Goal: Task Accomplishment & Management: Manage account settings

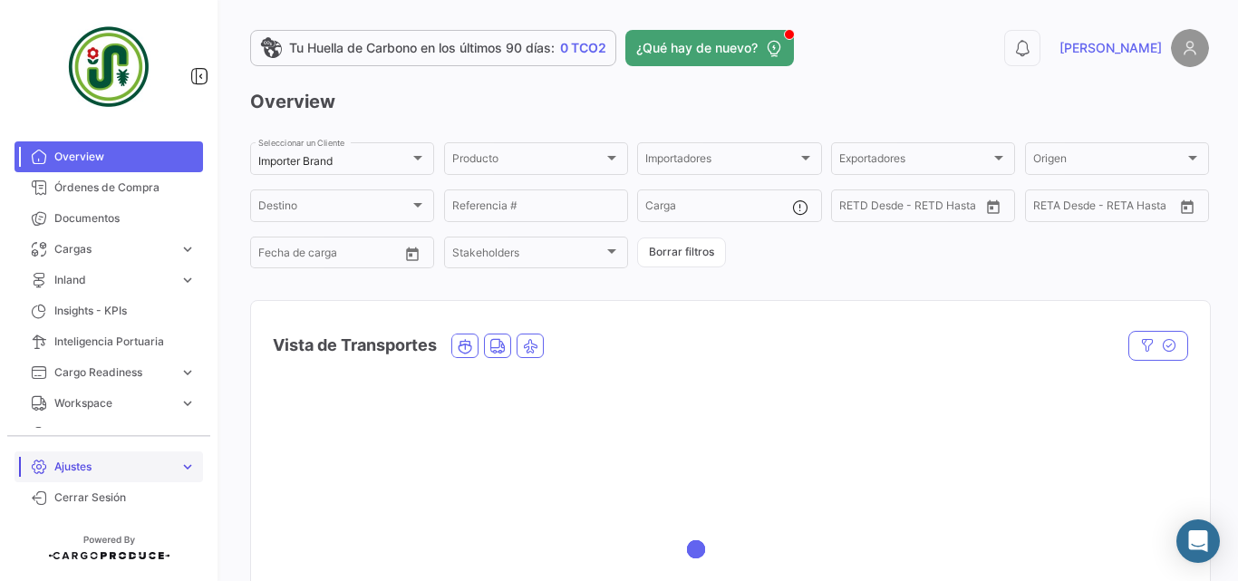
click at [130, 466] on span "Ajustes" at bounding box center [113, 466] width 118 height 16
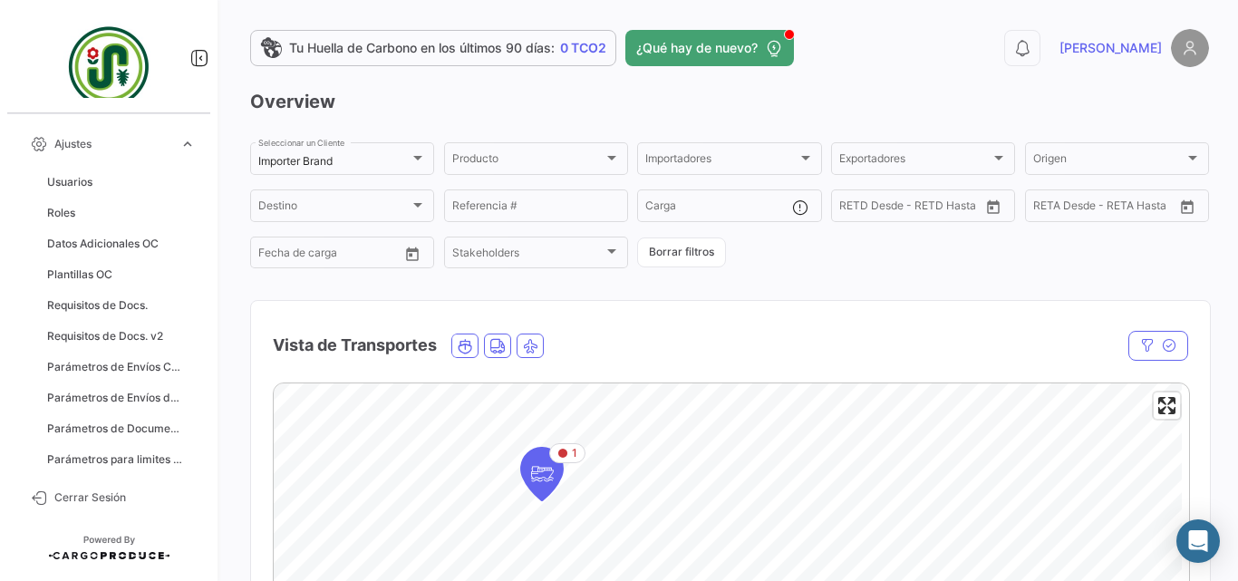
scroll to position [242, 0]
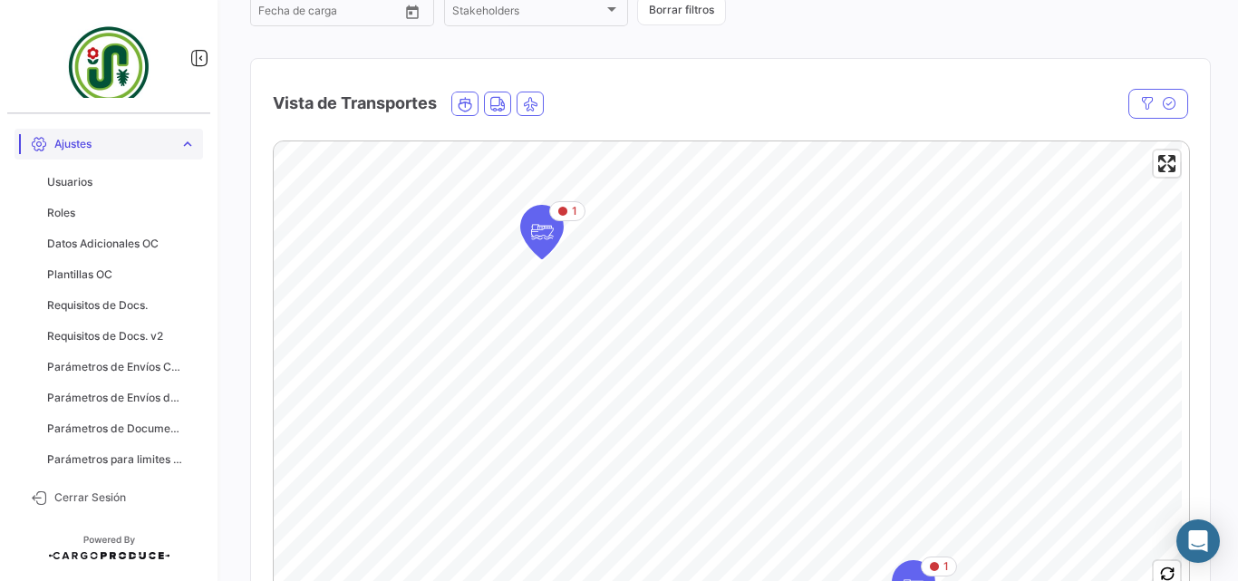
click at [192, 152] on link "Ajustes expand_more" at bounding box center [108, 144] width 188 height 31
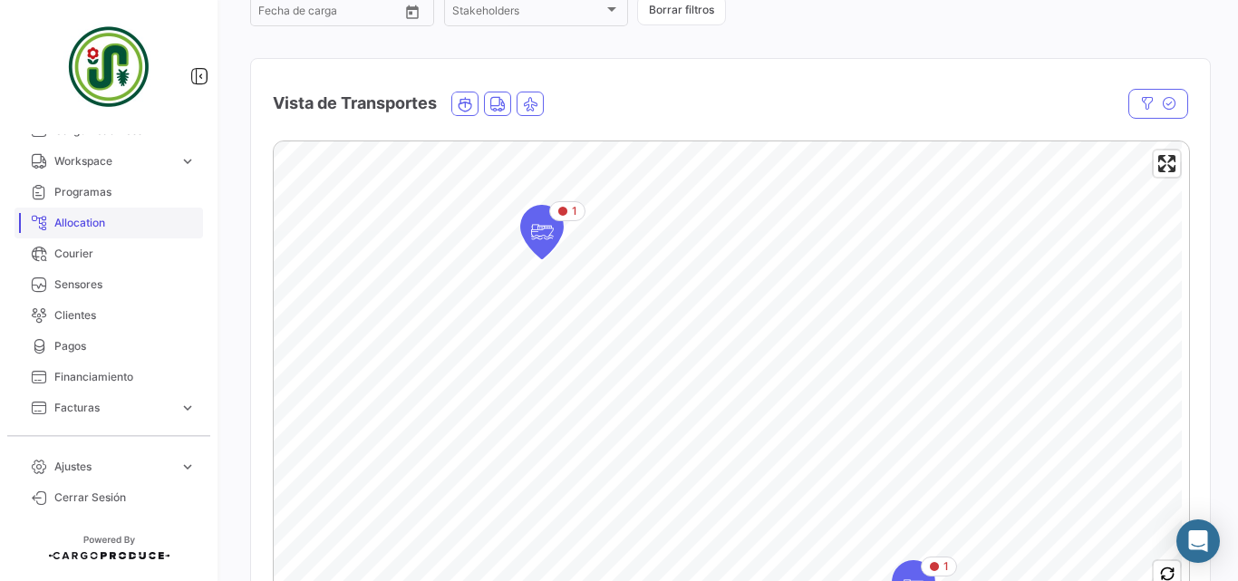
scroll to position [484, 0]
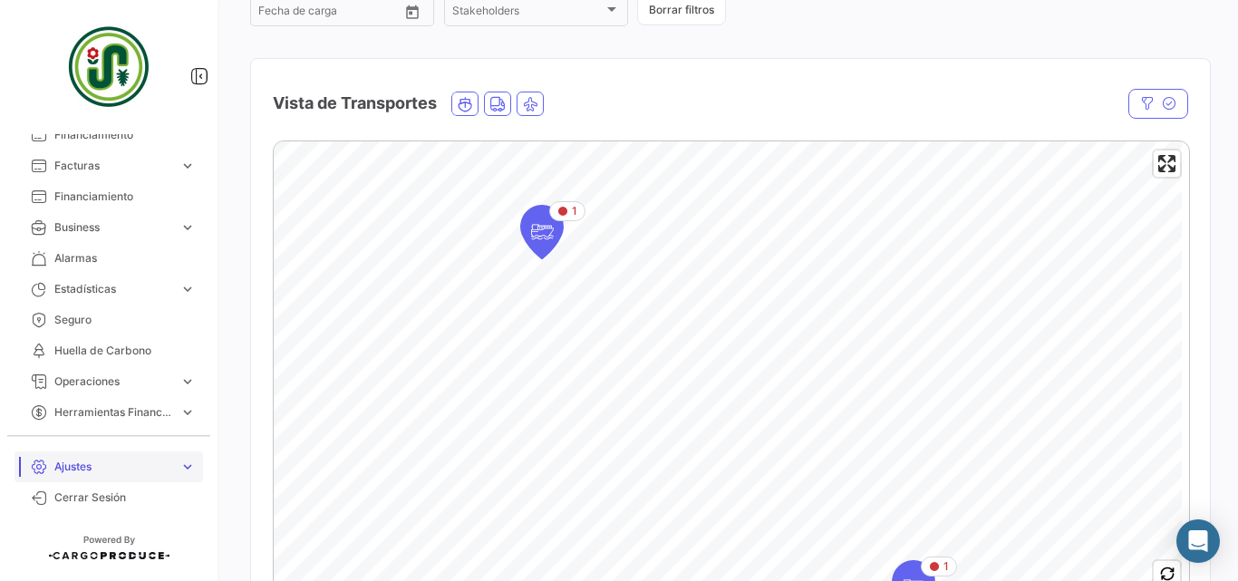
click at [114, 468] on span "Ajustes" at bounding box center [113, 466] width 118 height 16
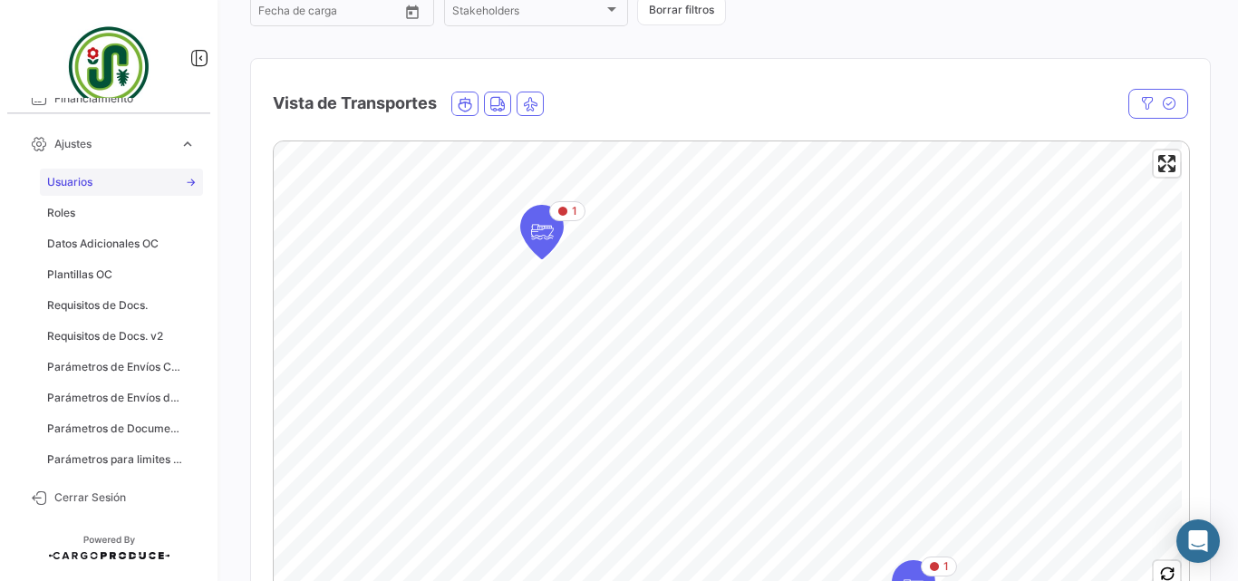
click at [72, 182] on span "Usuarios" at bounding box center [69, 182] width 45 height 16
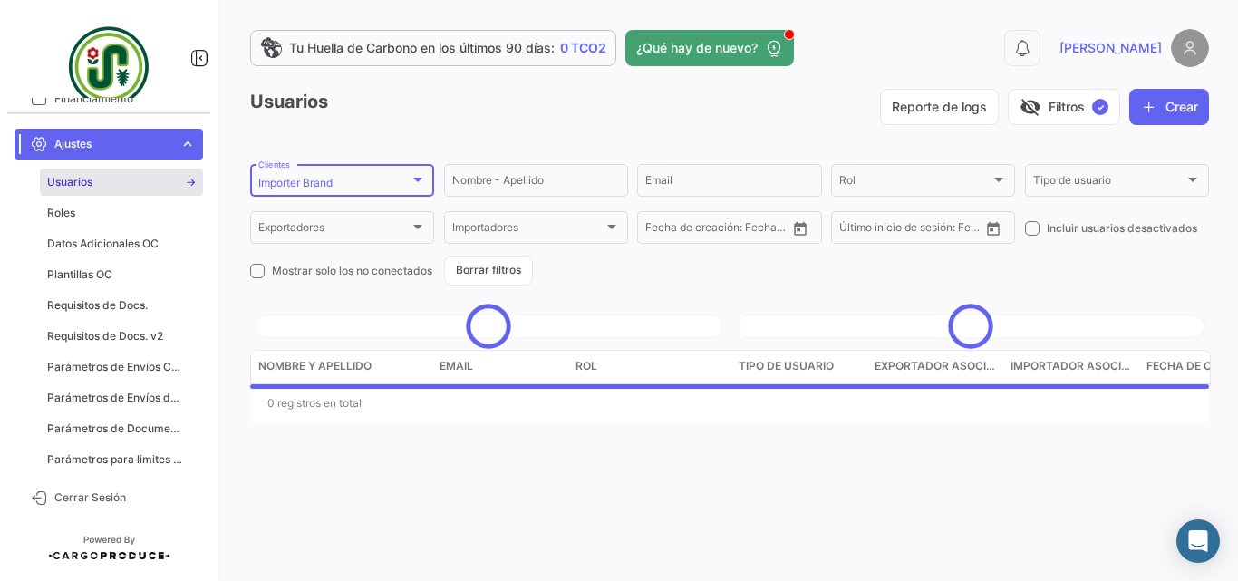
click at [355, 175] on div "Importer Brand Clientes" at bounding box center [342, 178] width 168 height 35
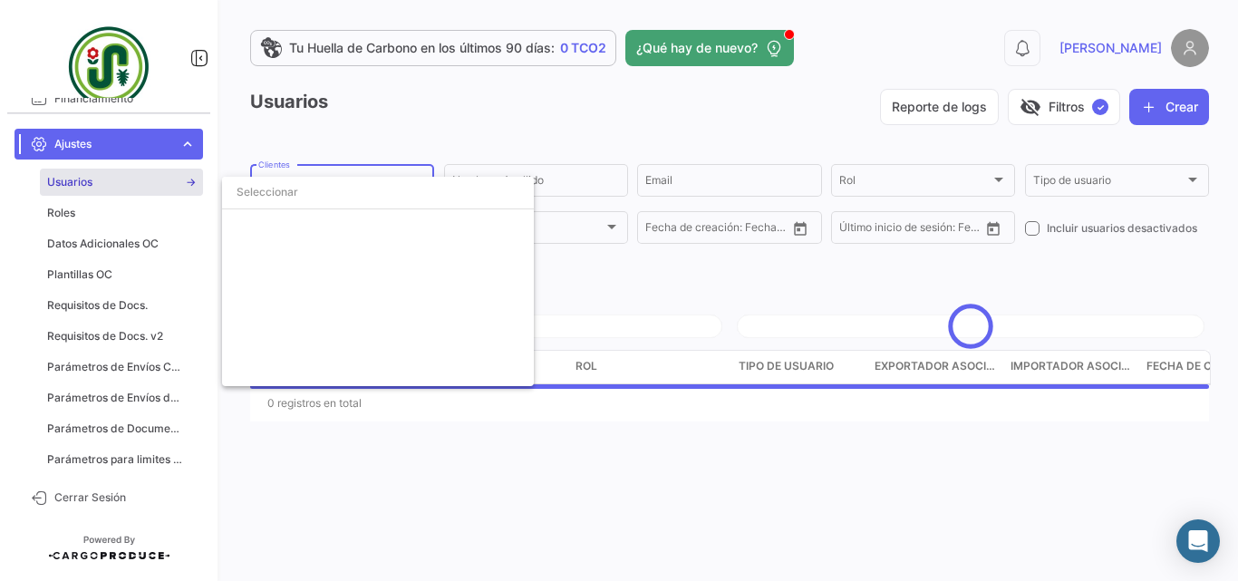
scroll to position [3180, 0]
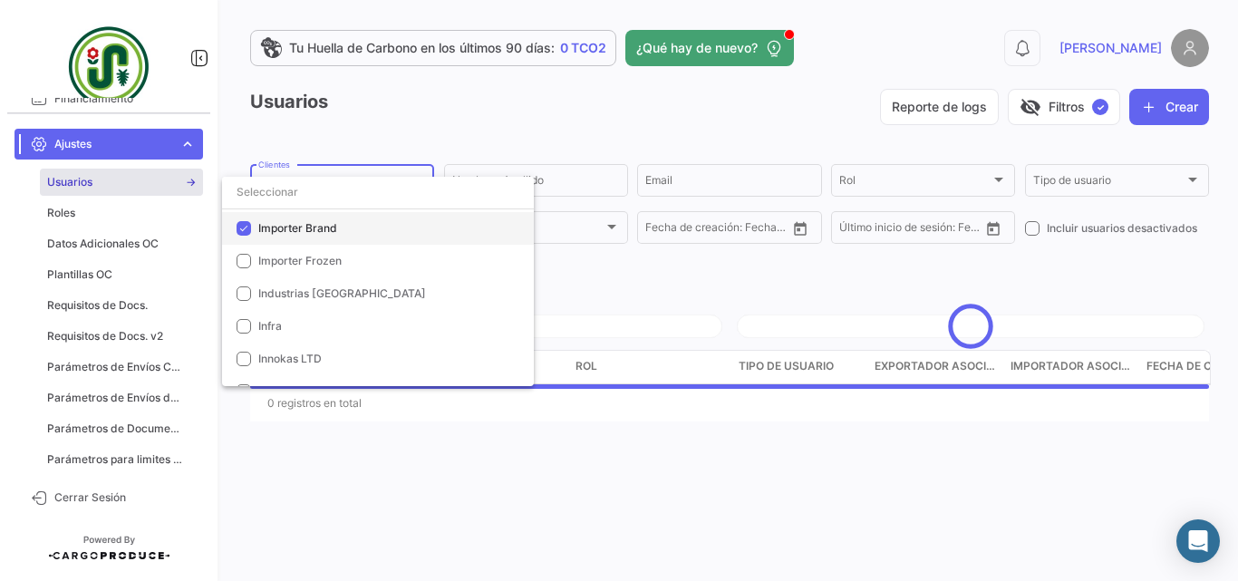
click at [346, 221] on span "Importer Brand" at bounding box center [385, 228] width 254 height 16
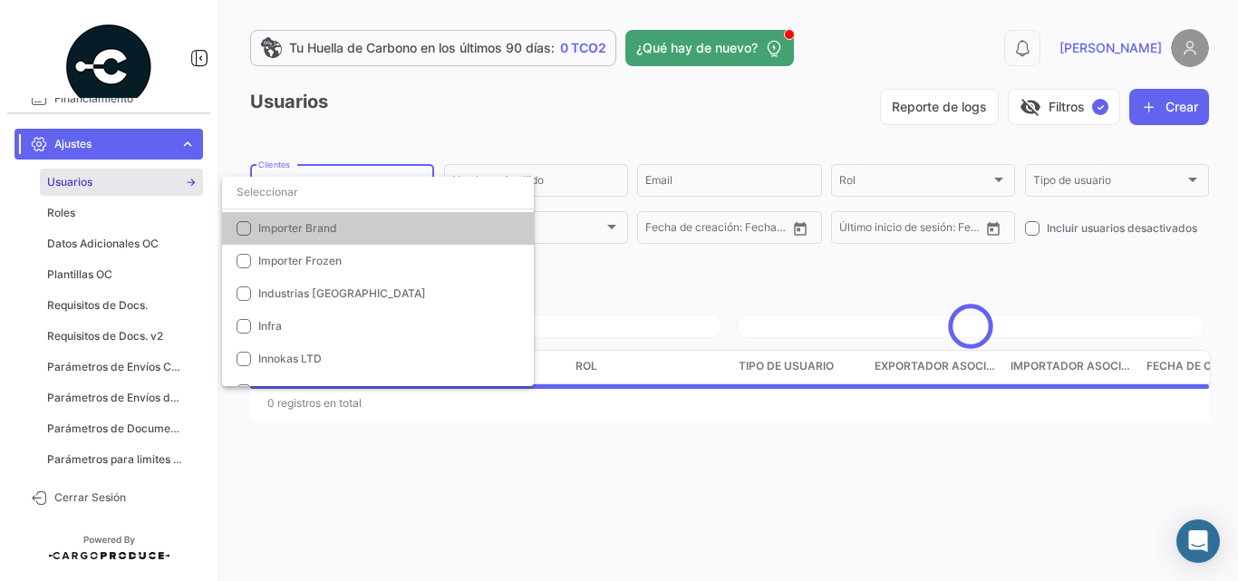
click at [614, 178] on div at bounding box center [619, 290] width 1238 height 581
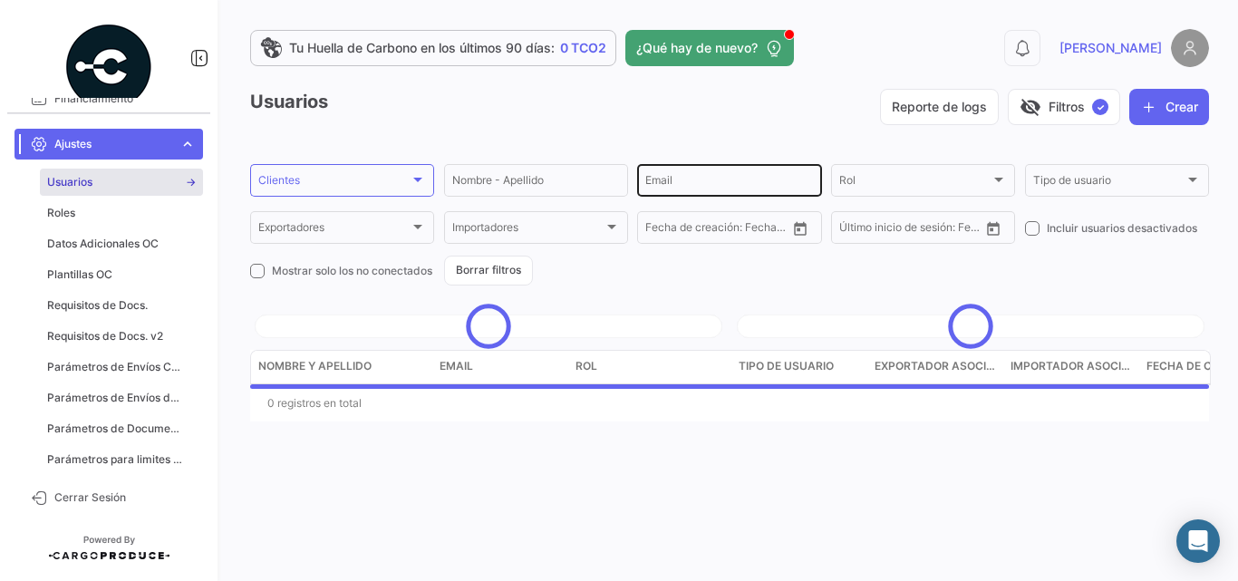
click at [684, 173] on div "Email" at bounding box center [729, 178] width 168 height 35
type input "[PERSON_NAME]+cmi"
click at [755, 128] on div "Usuarios Reporte de logs visibility_off Filtros ✓ Crear" at bounding box center [729, 114] width 959 height 51
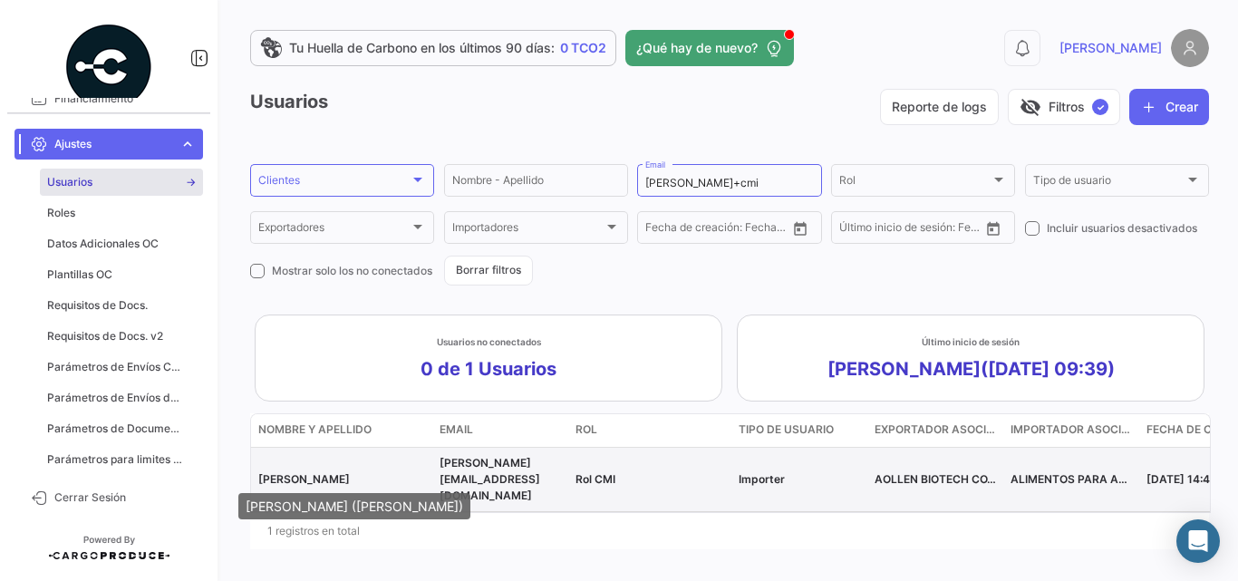
click at [349, 477] on span "[PERSON_NAME]" at bounding box center [304, 479] width 92 height 14
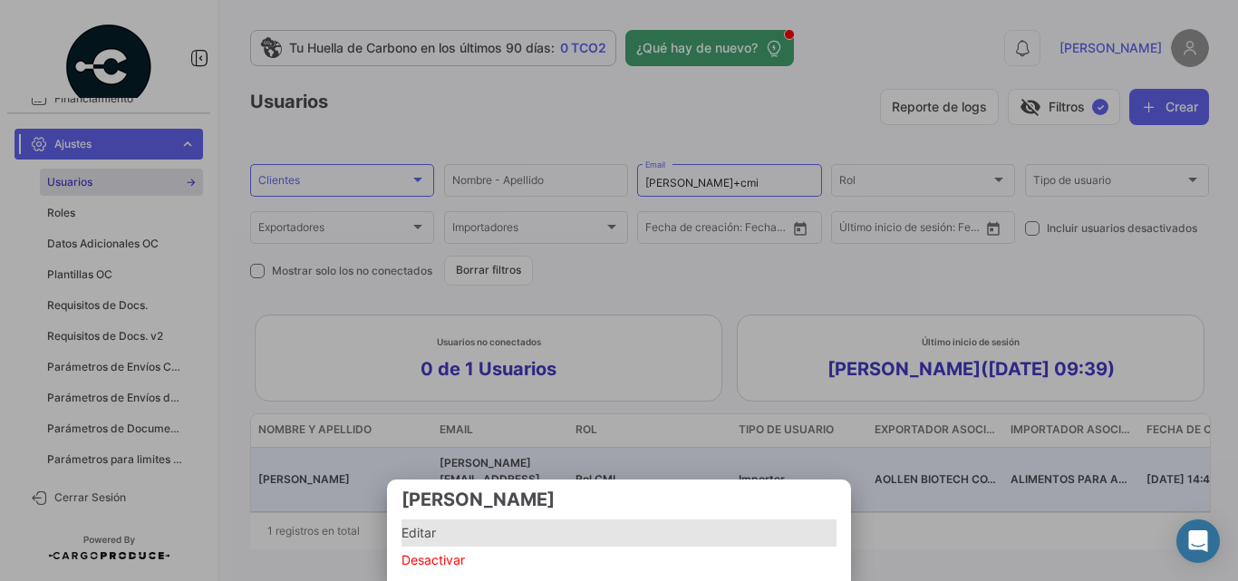
click at [452, 525] on span "Editar" at bounding box center [618, 533] width 435 height 22
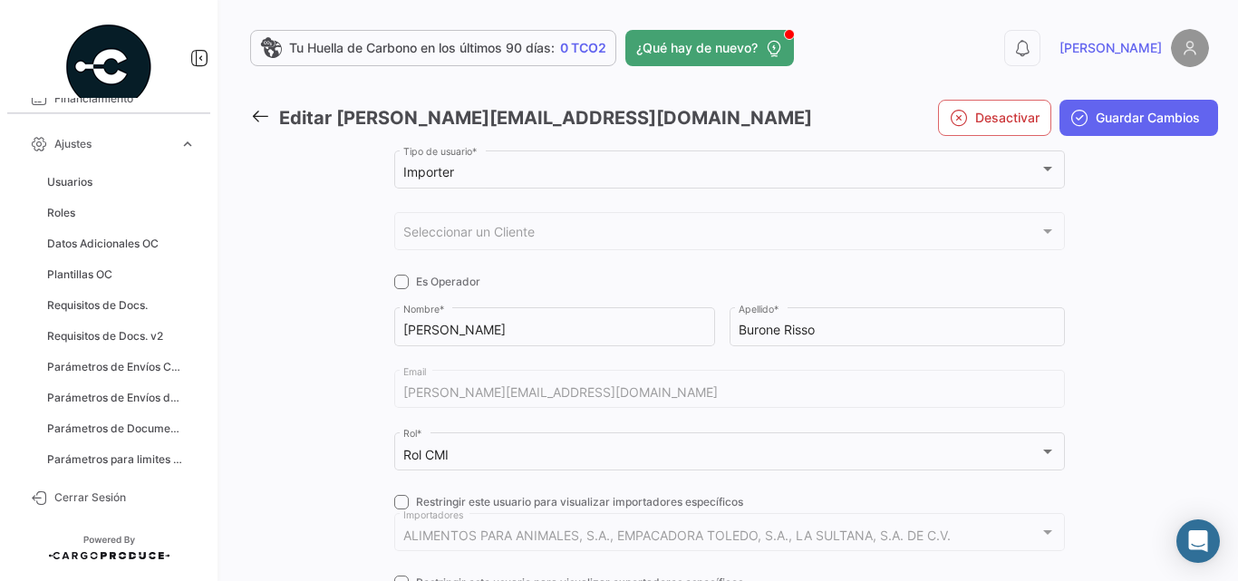
checkbox input "true"
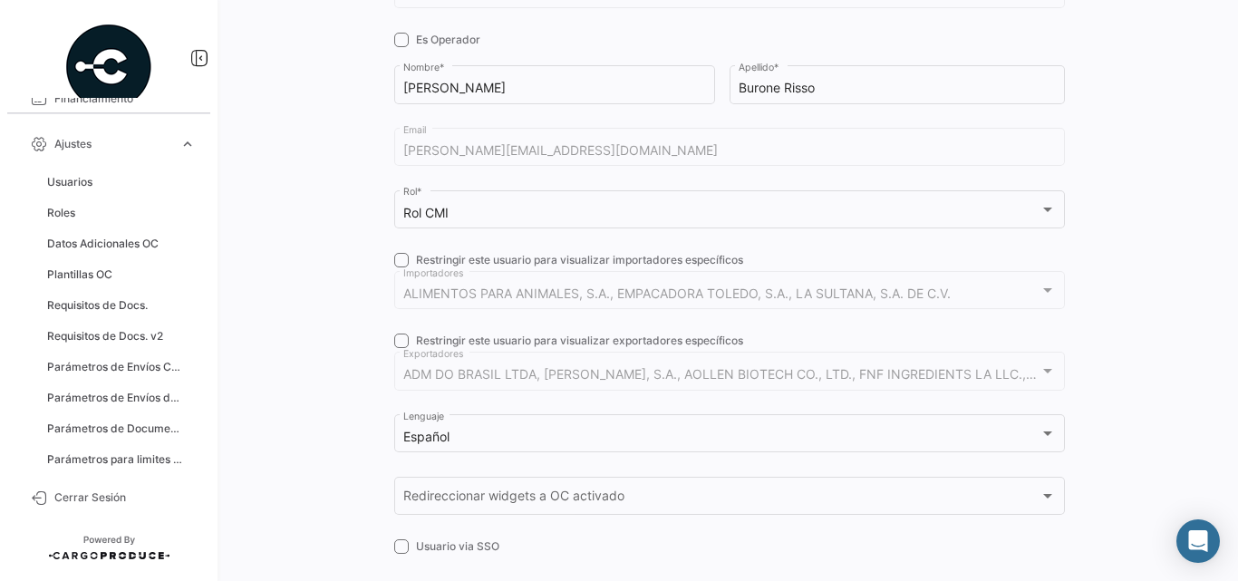
scroll to position [335, 0]
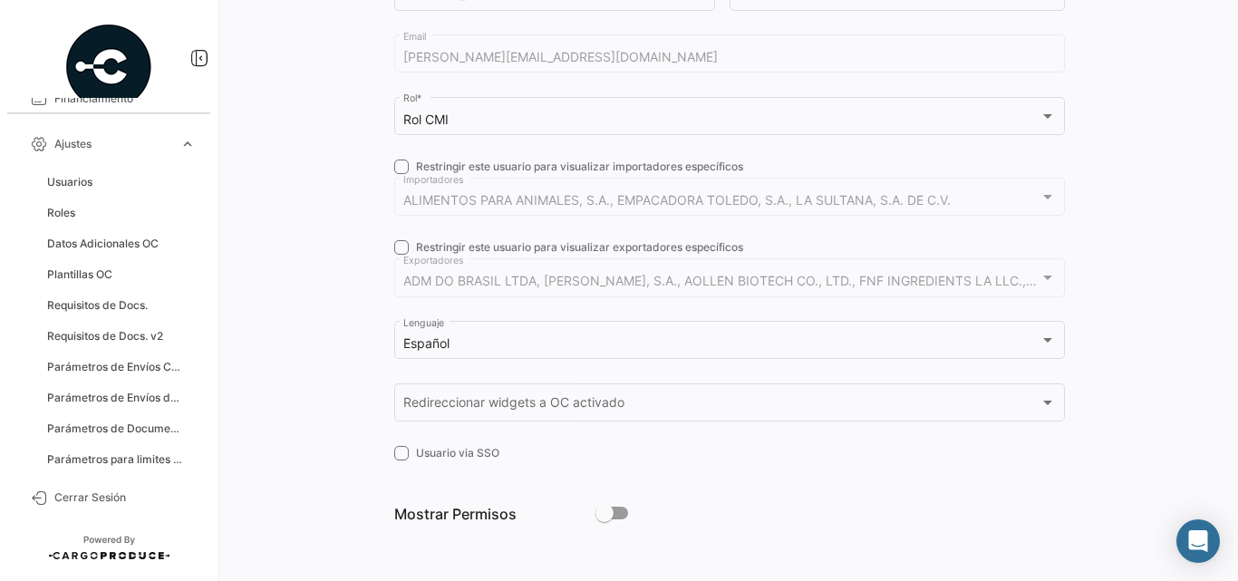
click at [617, 508] on span at bounding box center [611, 512] width 33 height 13
click at [604, 519] on input "checkbox" at bounding box center [603, 519] width 1 height 1
checkbox input "true"
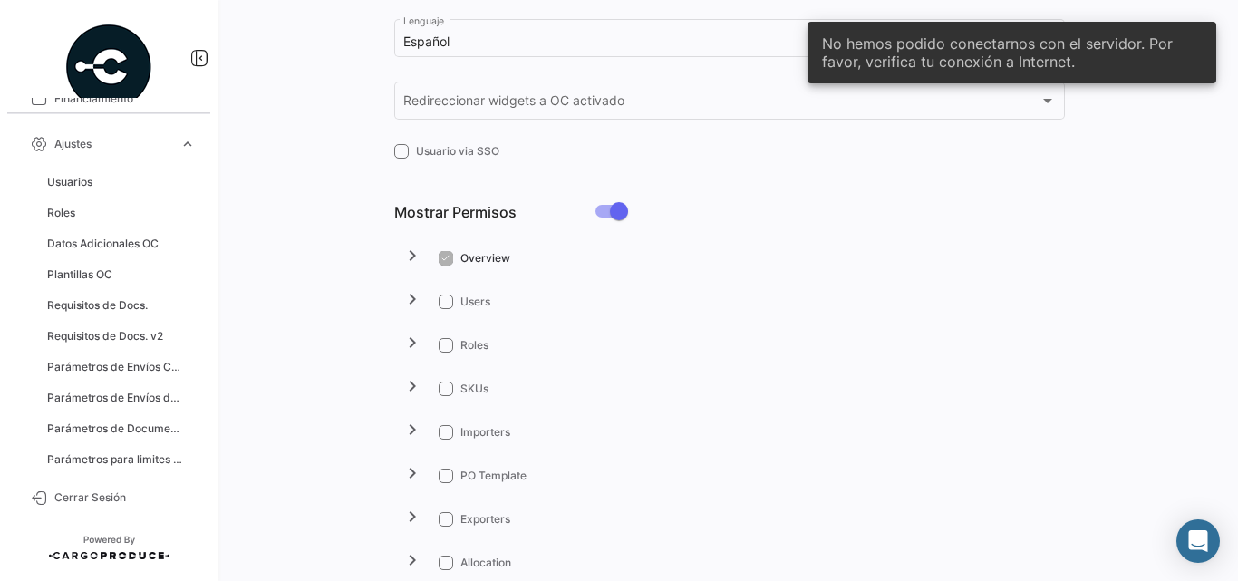
scroll to position [698, 0]
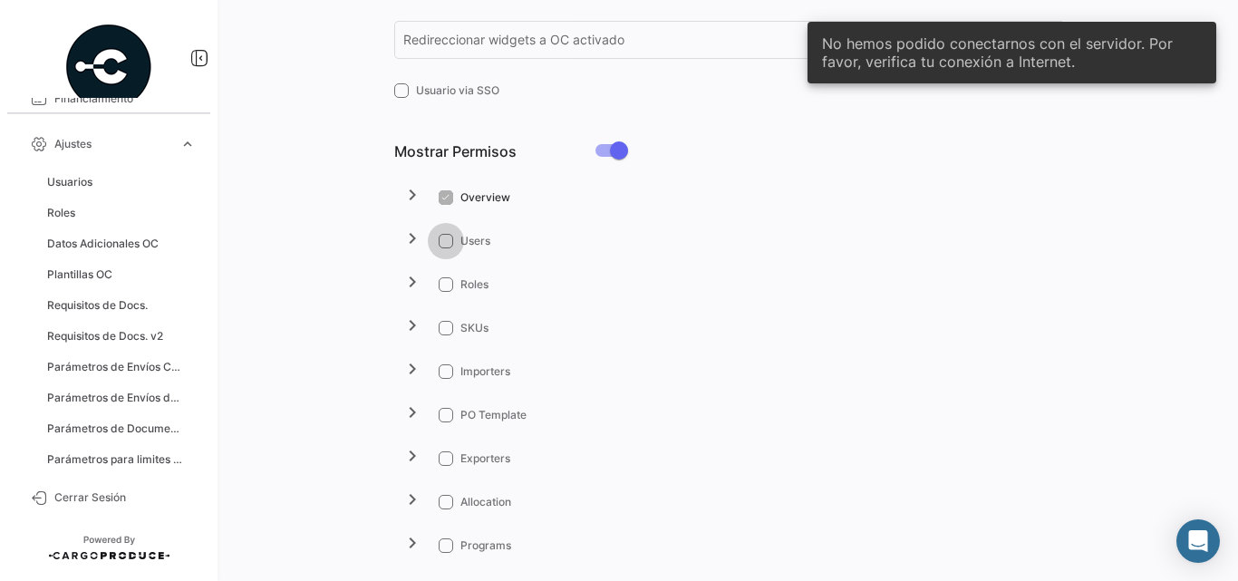
click at [439, 236] on span at bounding box center [446, 241] width 14 height 14
click at [445, 248] on input "Users" at bounding box center [445, 248] width 1 height 1
checkbox input "true"
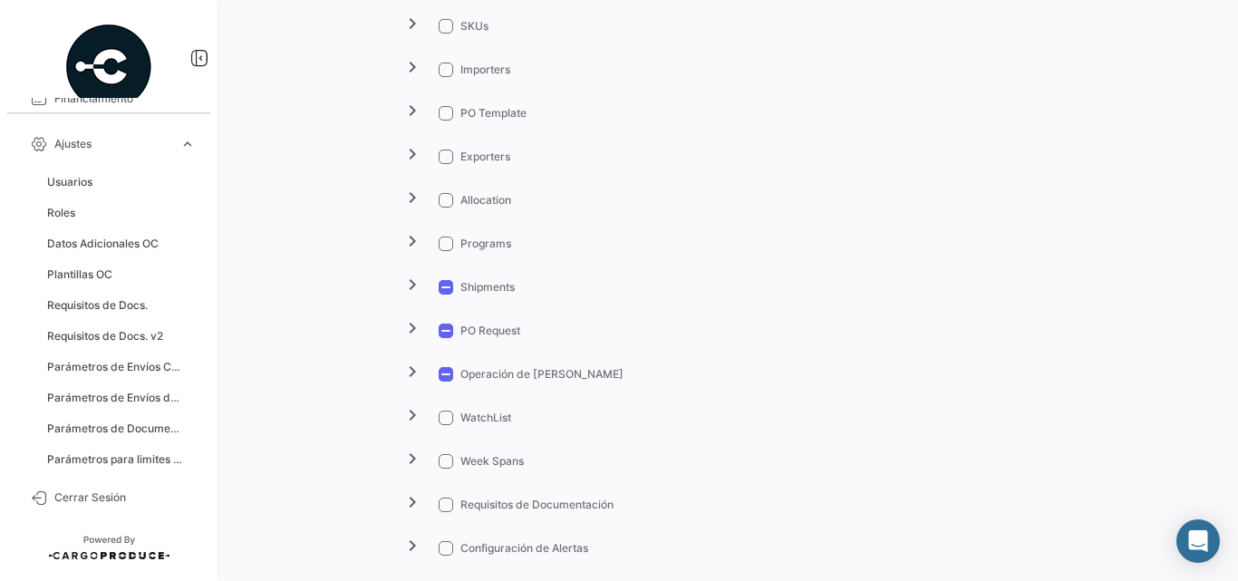
scroll to position [1060, 0]
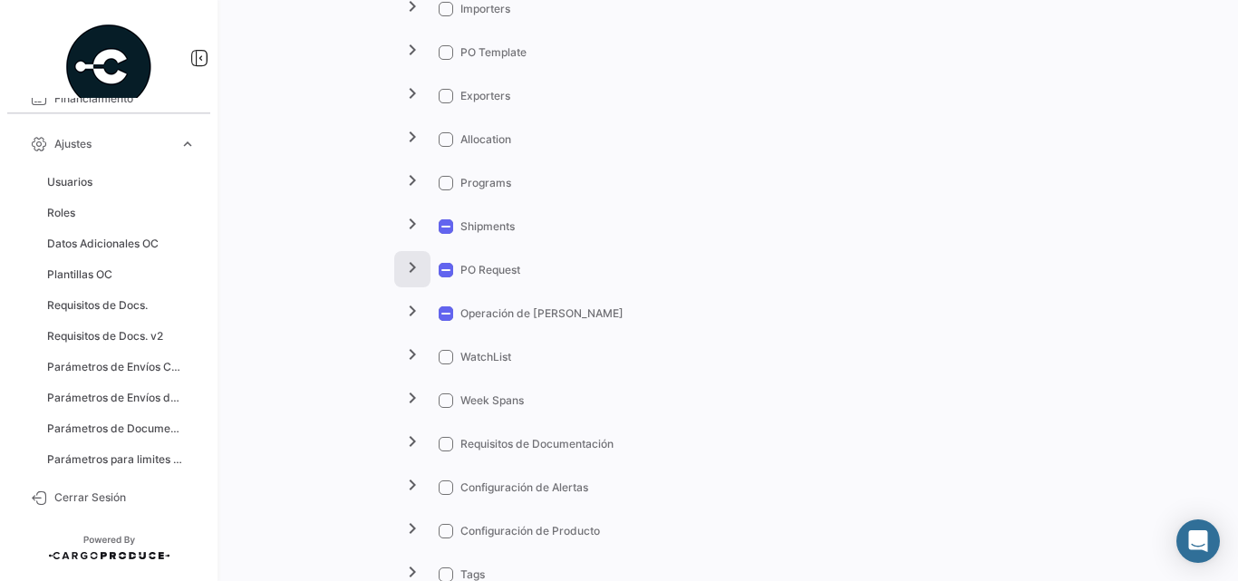
click at [404, 274] on mat-icon "chevron_right" at bounding box center [412, 267] width 22 height 22
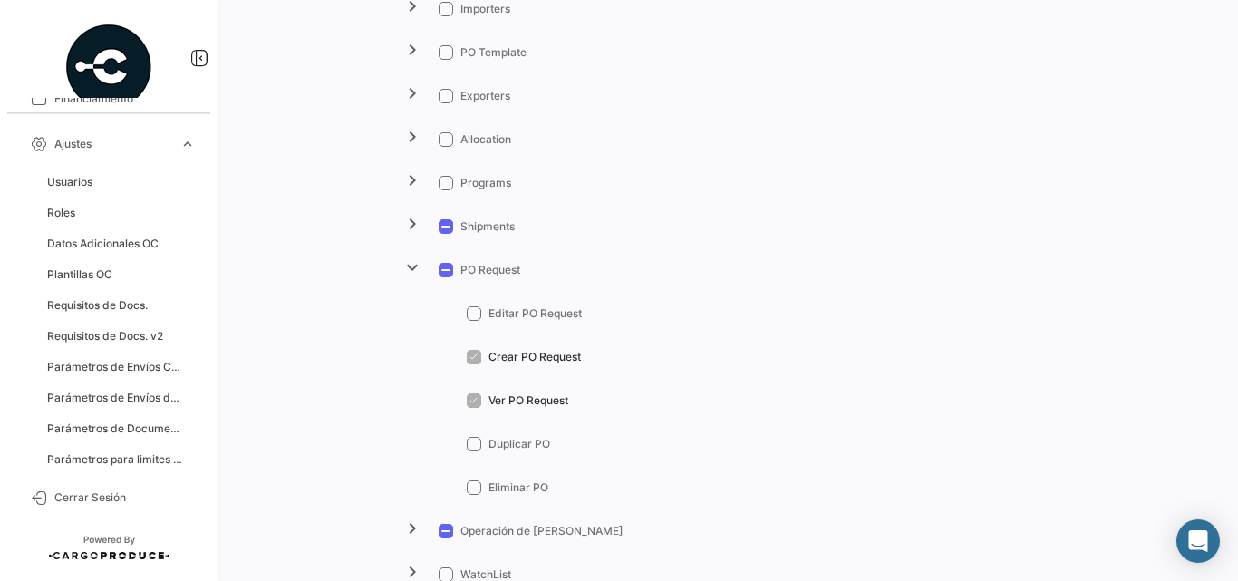
click at [470, 308] on span at bounding box center [474, 313] width 14 height 14
click at [473, 321] on input "Editar PO Request" at bounding box center [473, 321] width 1 height 1
checkbox input "true"
click at [412, 260] on mat-icon "expand_more" at bounding box center [412, 267] width 22 height 22
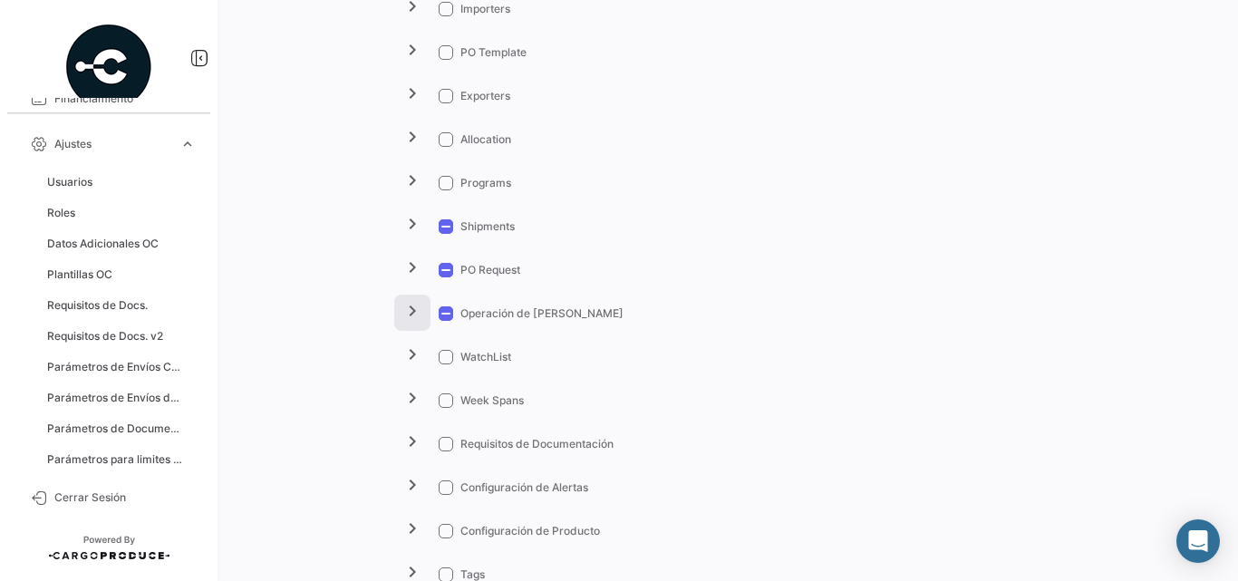
click at [422, 314] on button "chevron_right" at bounding box center [412, 312] width 36 height 36
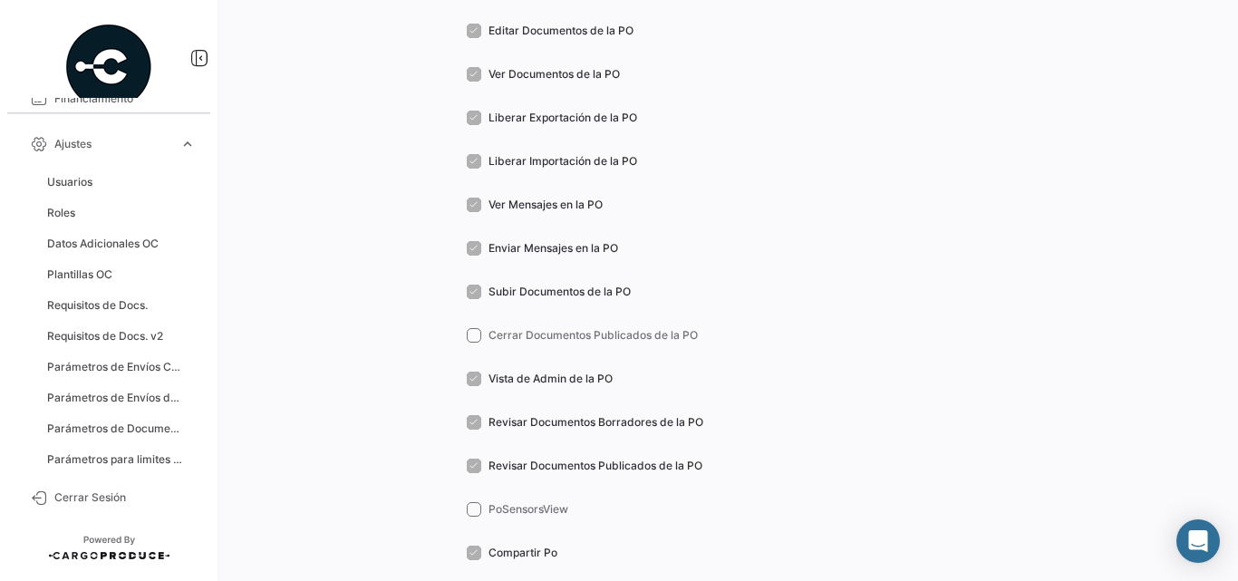
scroll to position [1664, 0]
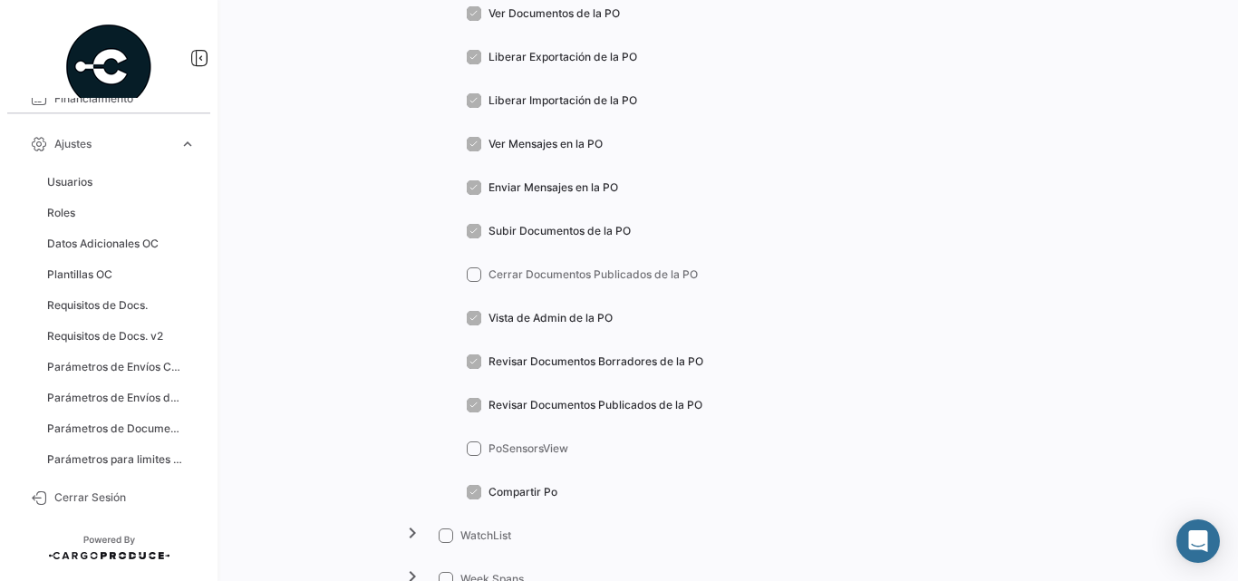
click at [471, 272] on span at bounding box center [474, 274] width 14 height 14
click at [473, 282] on input "Cerrar Documentos Publicados de la PO" at bounding box center [473, 282] width 1 height 1
checkbox input "true"
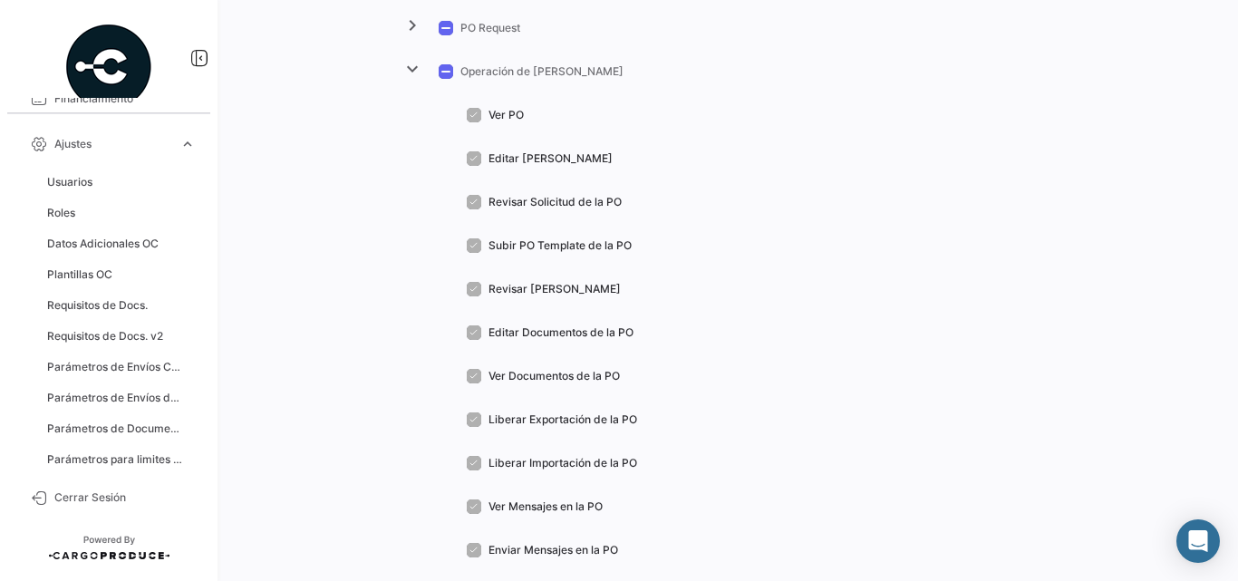
scroll to position [1121, 0]
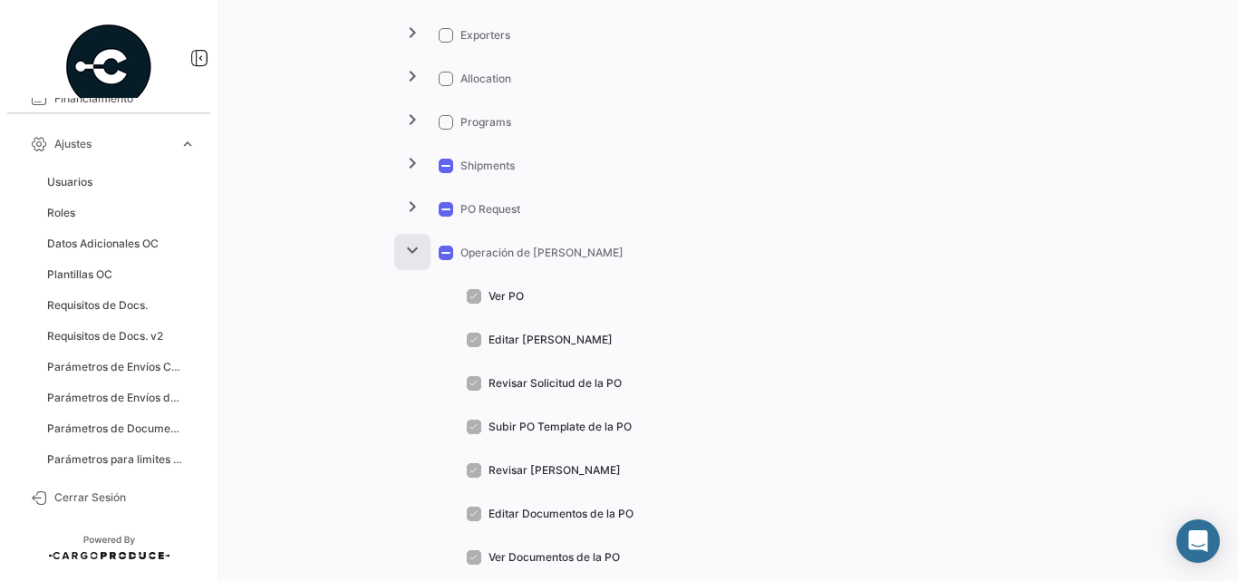
click at [409, 253] on mat-icon "expand_more" at bounding box center [412, 250] width 22 height 22
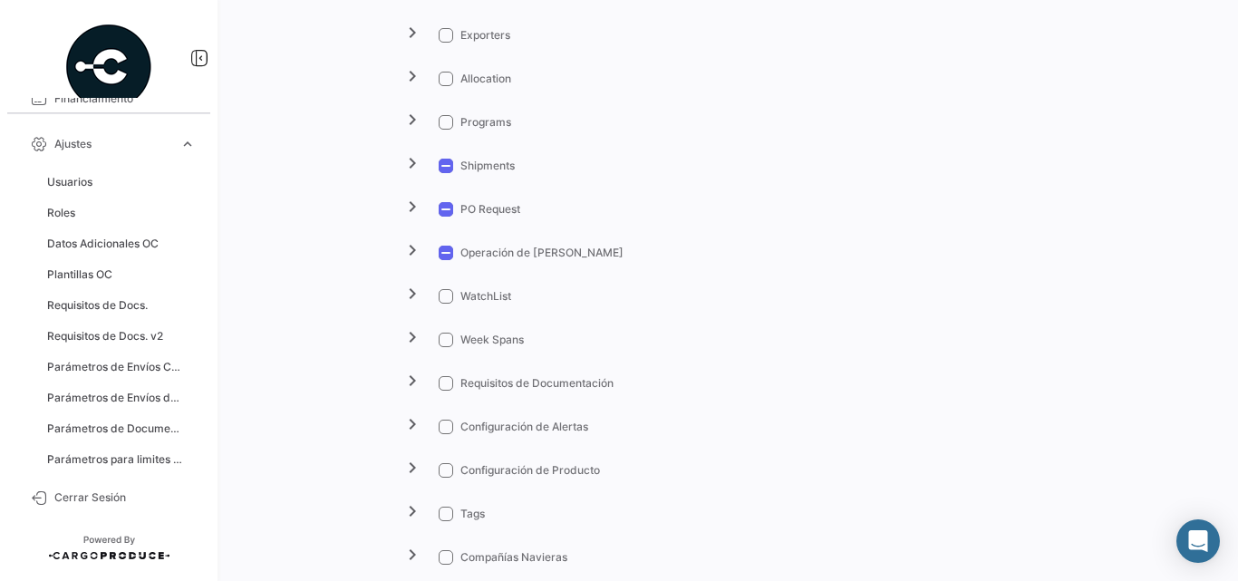
scroll to position [1241, 0]
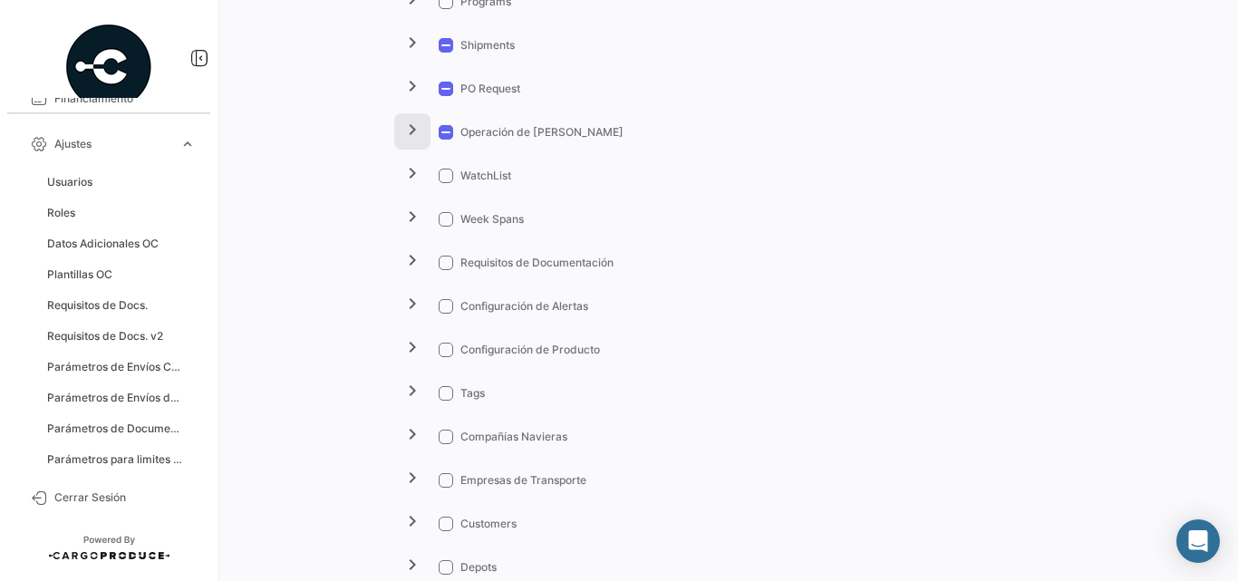
click at [413, 135] on mat-icon "chevron_right" at bounding box center [412, 130] width 22 height 22
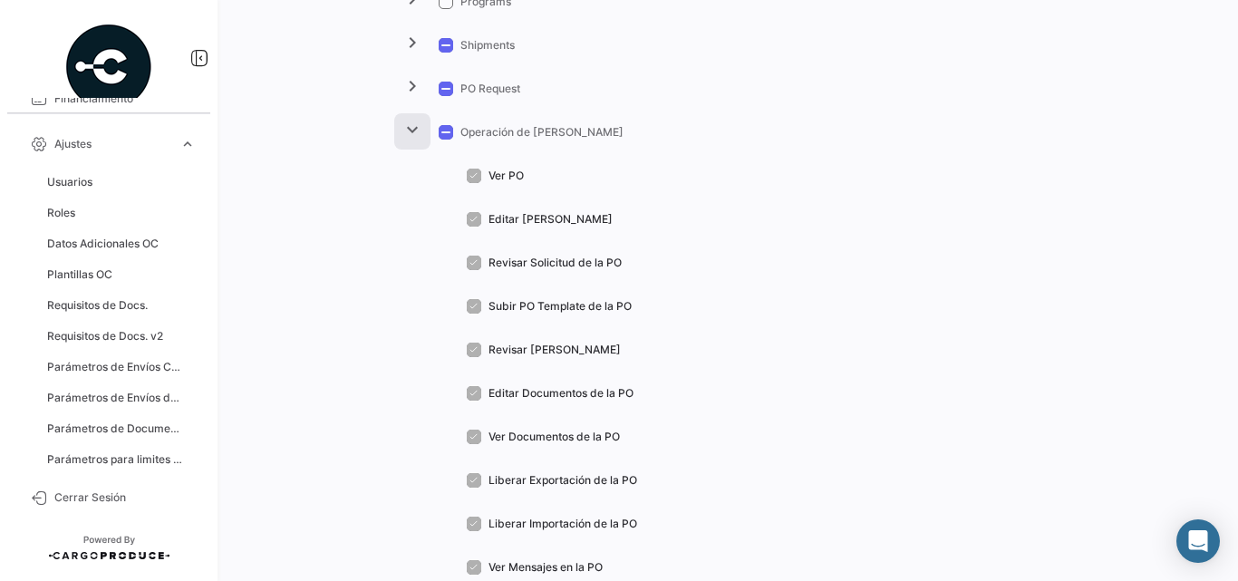
click at [413, 135] on mat-icon "expand_more" at bounding box center [412, 130] width 22 height 22
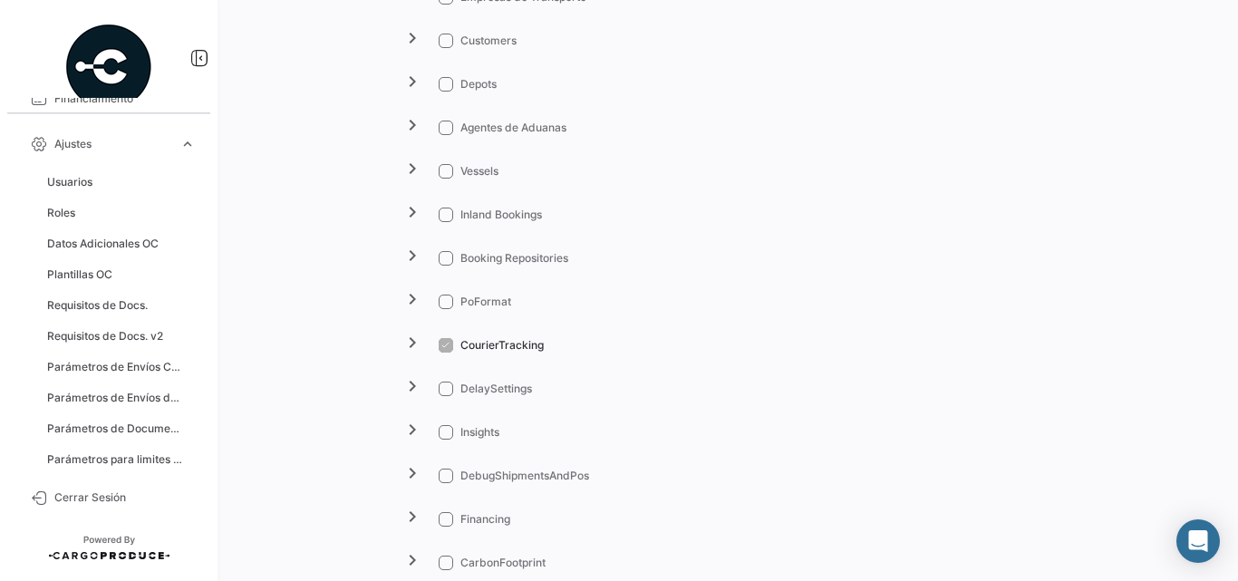
scroll to position [1846, 0]
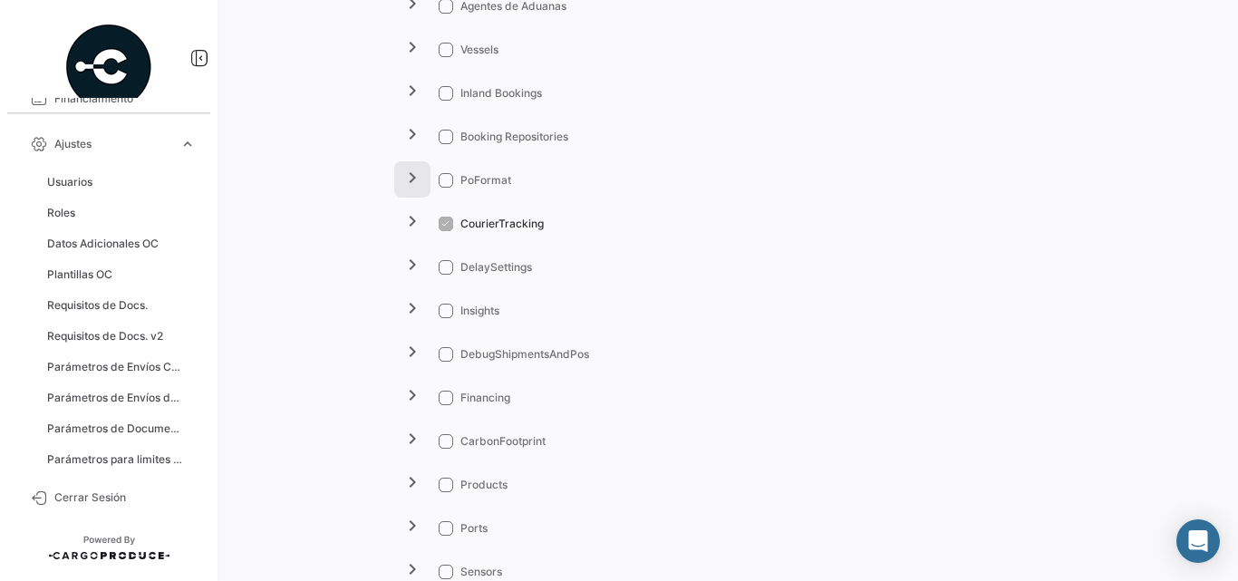
click at [417, 178] on mat-icon "chevron_right" at bounding box center [412, 178] width 22 height 22
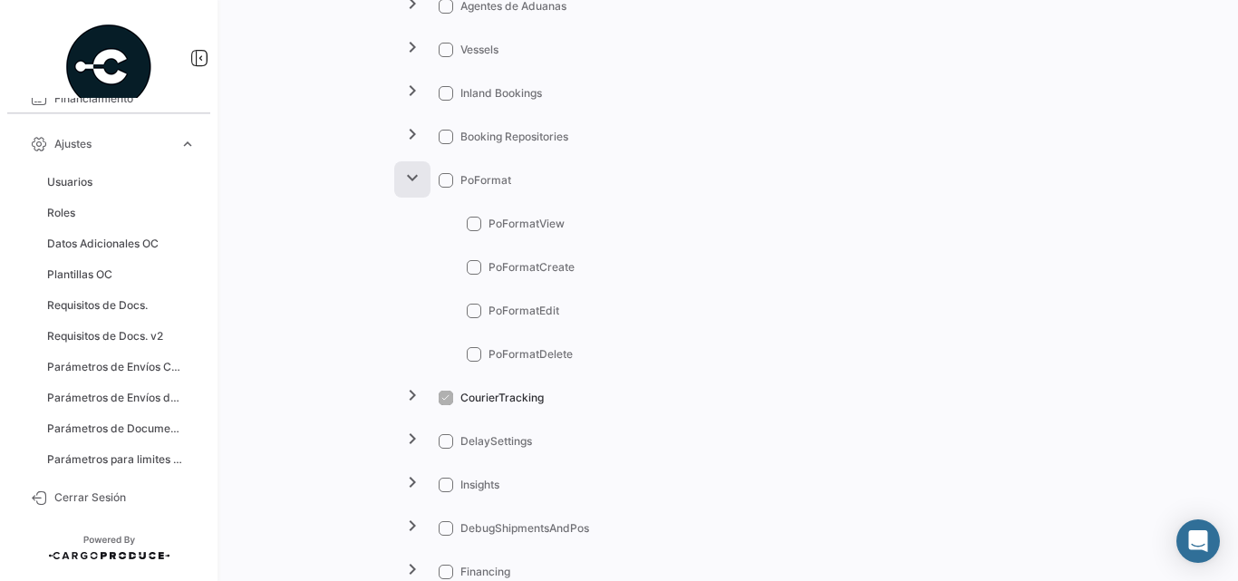
click at [417, 178] on mat-icon "expand_more" at bounding box center [412, 178] width 22 height 22
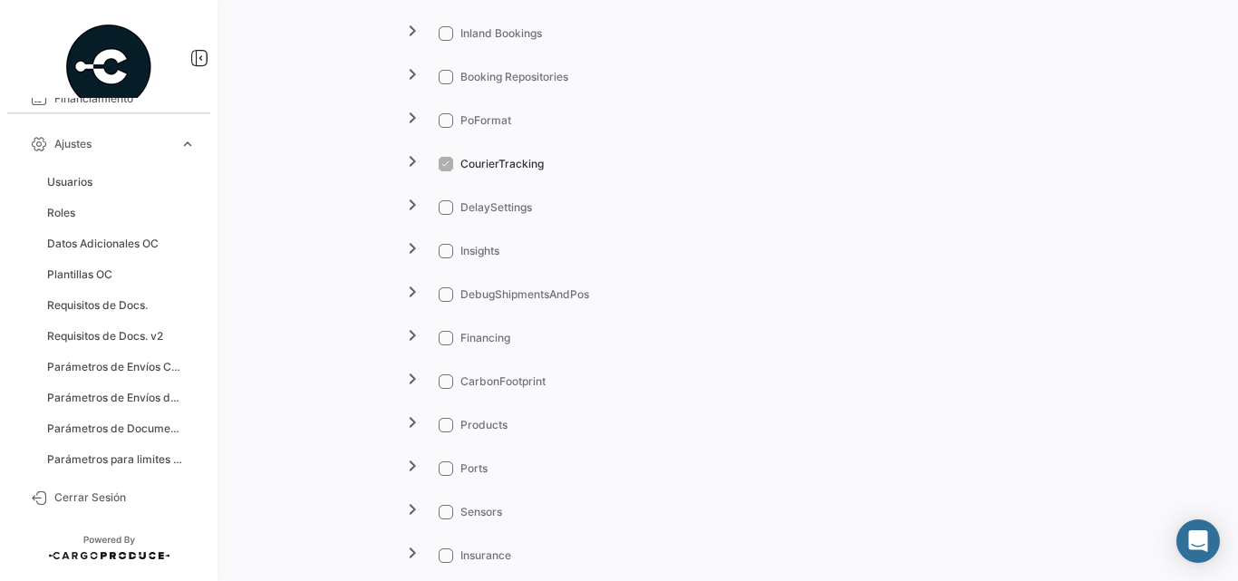
scroll to position [1966, 0]
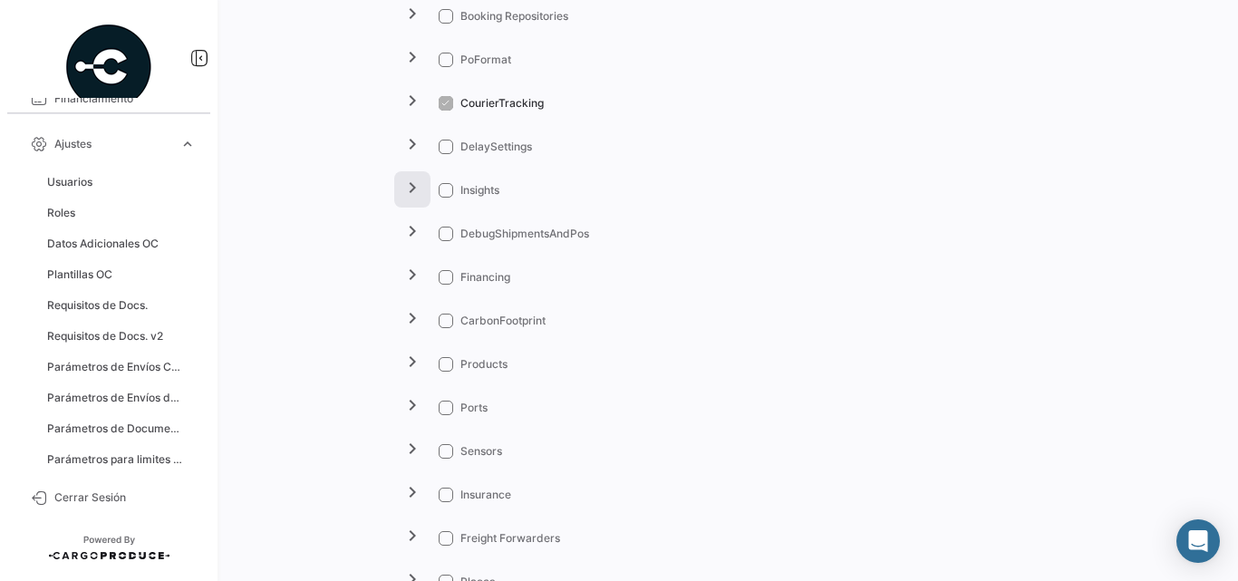
click at [418, 194] on mat-icon "chevron_right" at bounding box center [412, 188] width 22 height 22
click at [418, 194] on mat-icon "expand_more" at bounding box center [412, 188] width 22 height 22
click at [445, 191] on span at bounding box center [446, 190] width 14 height 14
click at [445, 198] on input "Insights" at bounding box center [445, 198] width 1 height 1
checkbox input "true"
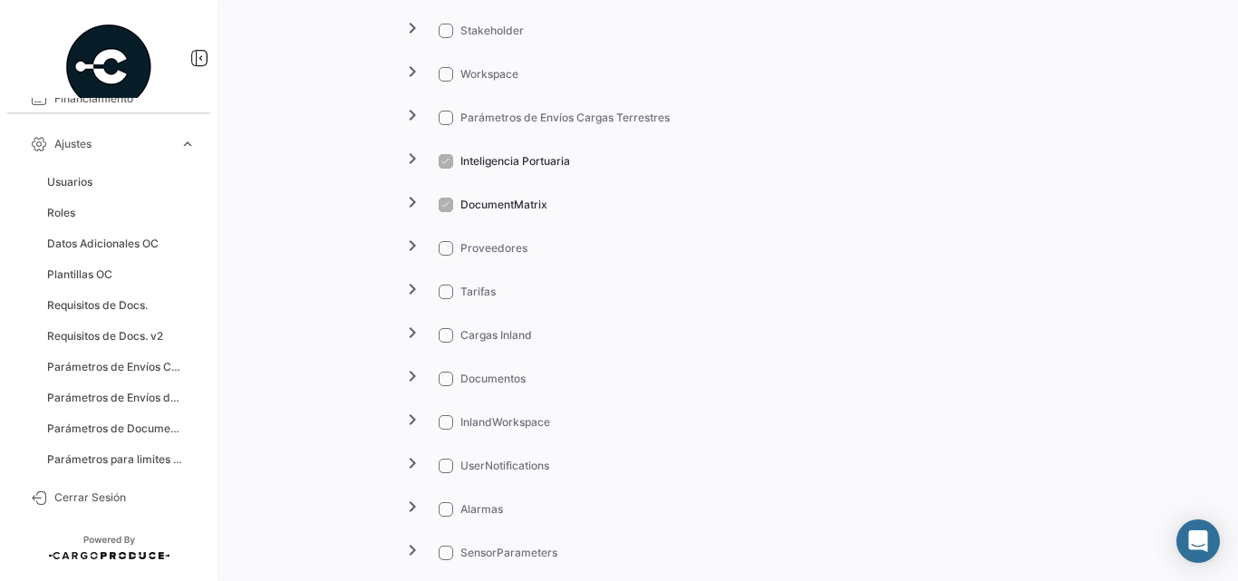
scroll to position [2812, 0]
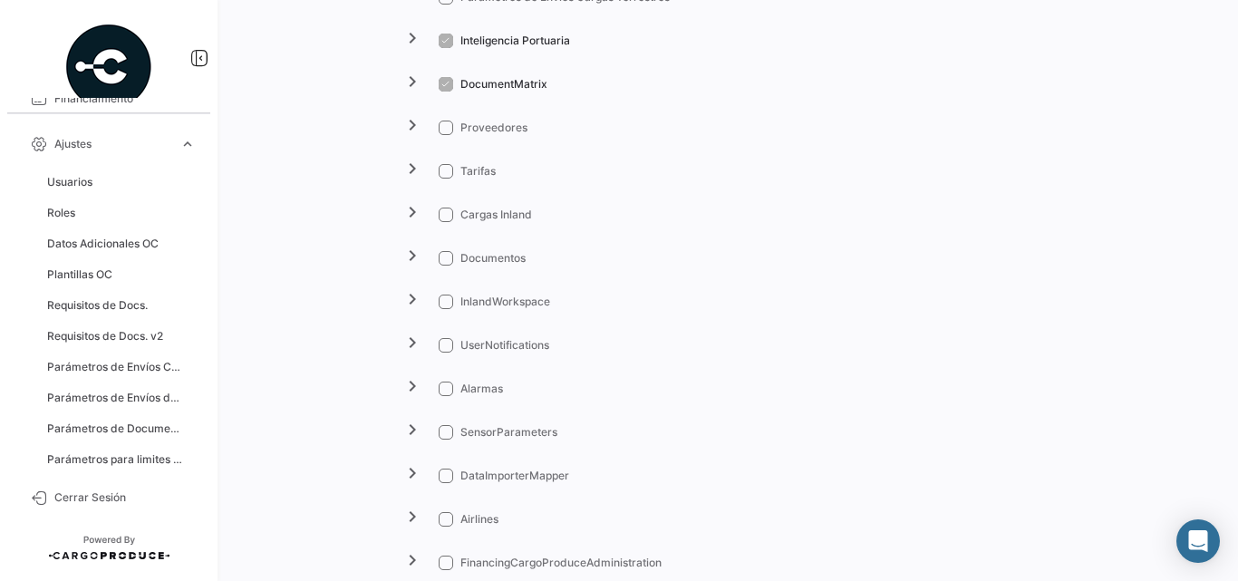
click at [444, 130] on span at bounding box center [446, 128] width 14 height 14
click at [445, 135] on input "Proveedores" at bounding box center [445, 135] width 1 height 1
checkbox input "true"
click at [447, 168] on span at bounding box center [446, 171] width 14 height 14
click at [446, 178] on input "Tarifas" at bounding box center [445, 178] width 1 height 1
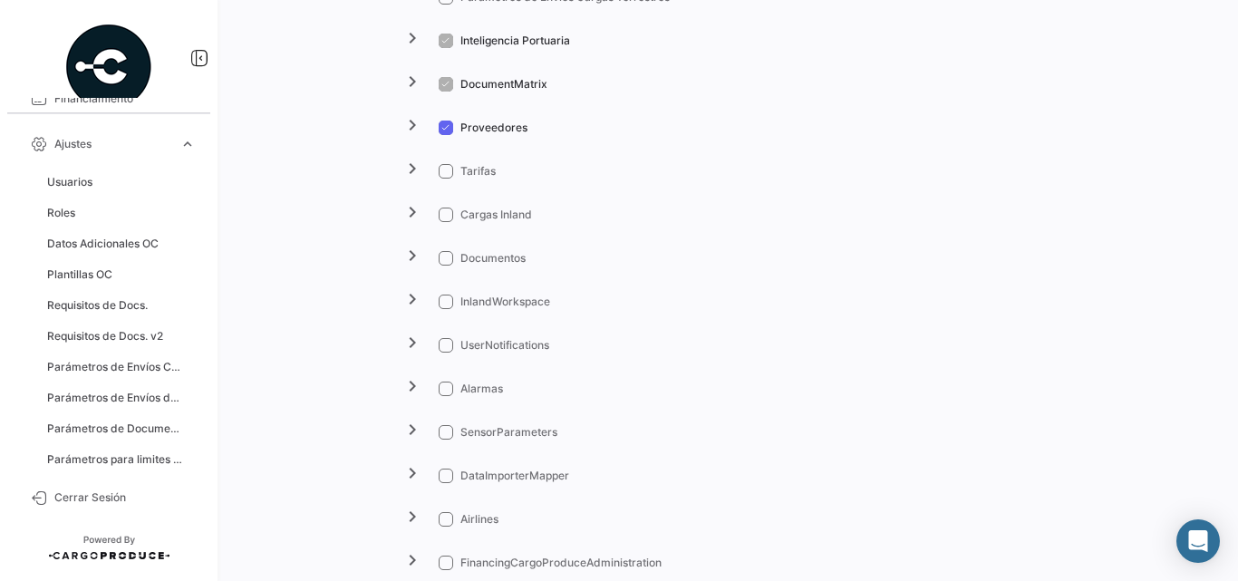
checkbox input "true"
click at [445, 258] on span at bounding box center [446, 258] width 14 height 14
click at [445, 265] on input "Documentos" at bounding box center [445, 265] width 1 height 1
checkbox input "true"
click at [405, 247] on mat-icon "chevron_right" at bounding box center [412, 256] width 22 height 22
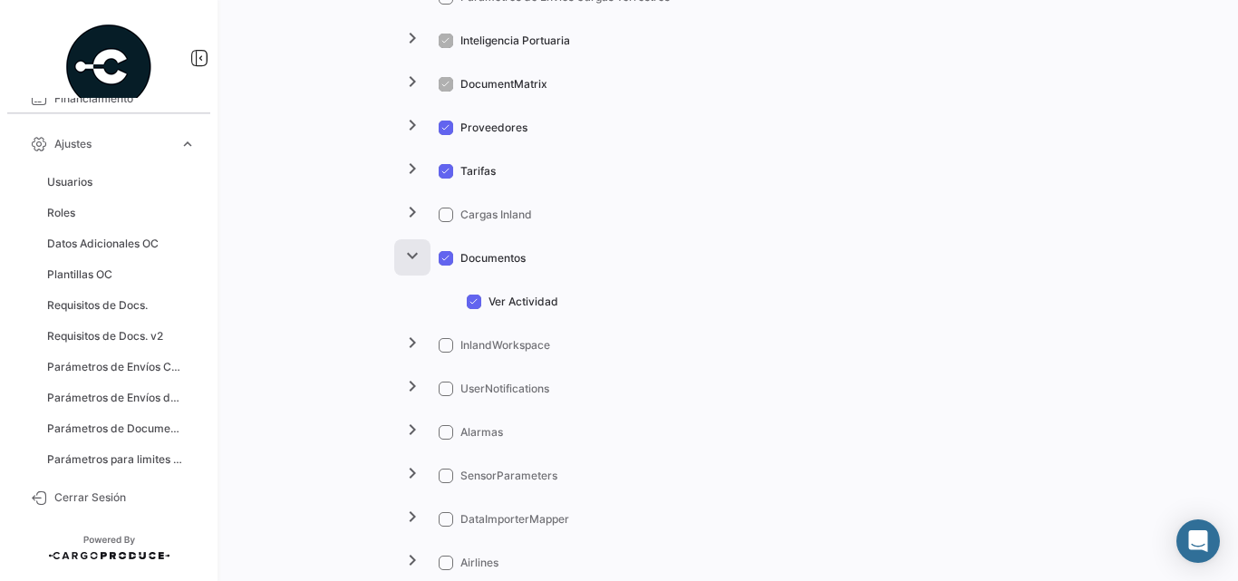
click at [405, 247] on mat-icon "expand_more" at bounding box center [412, 256] width 22 height 22
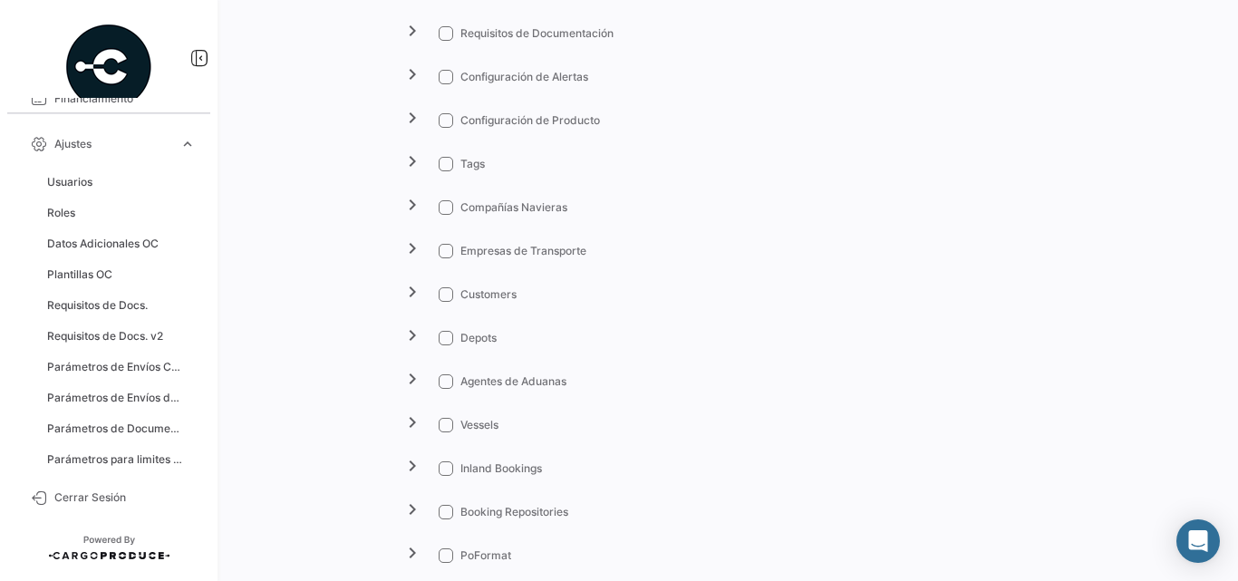
scroll to position [1411, 0]
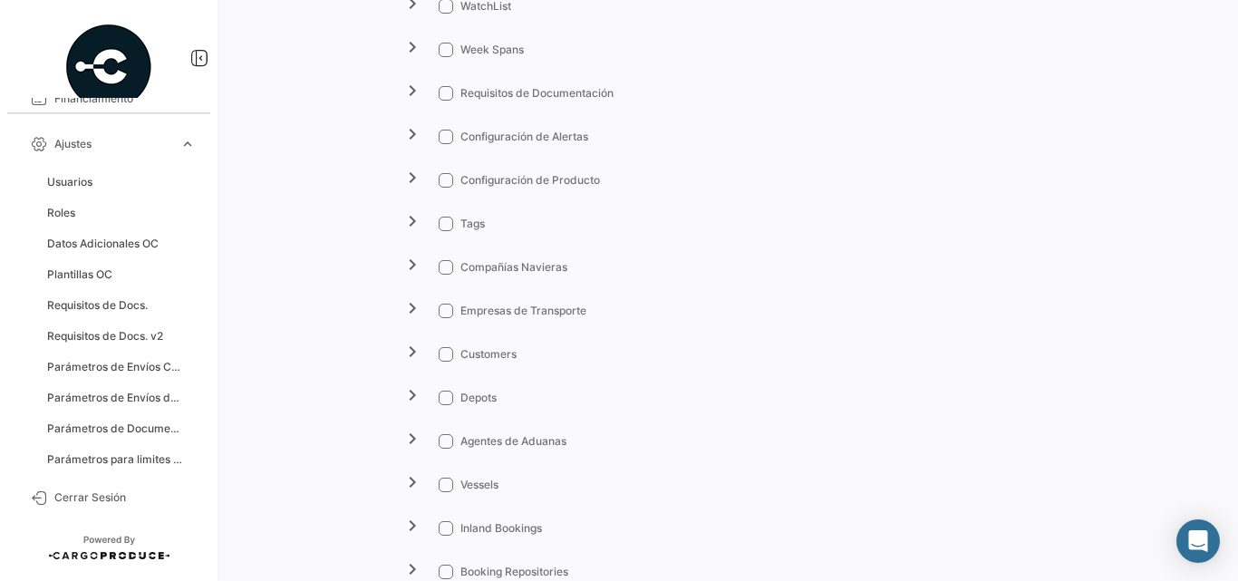
click at [439, 95] on span at bounding box center [446, 93] width 14 height 14
click at [445, 101] on input "Requisitos de Documentación" at bounding box center [445, 101] width 1 height 1
checkbox input "true"
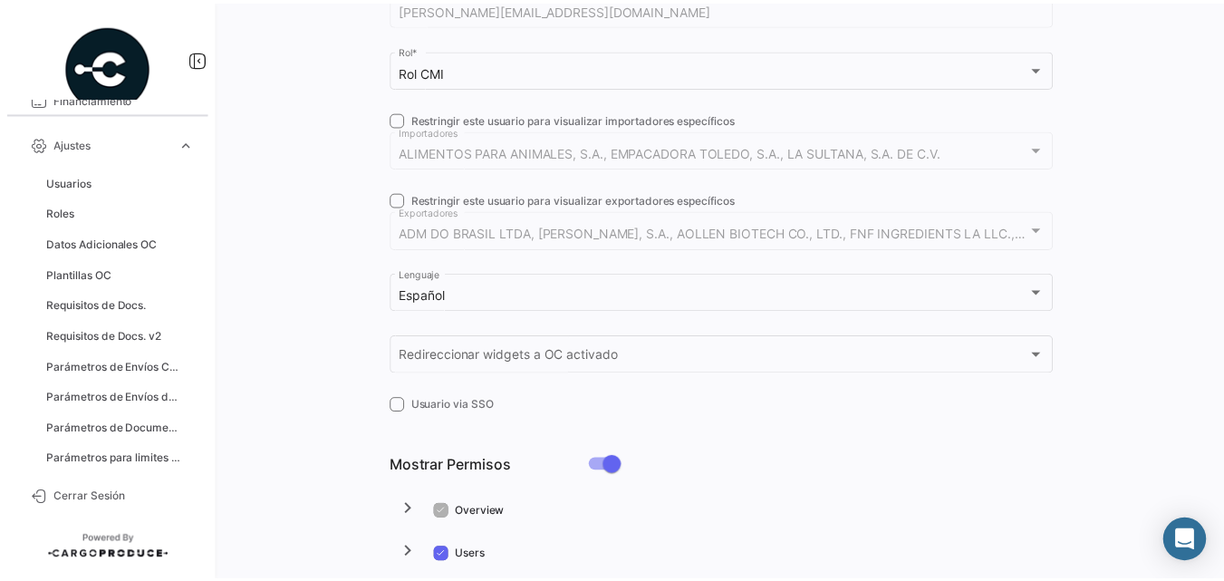
scroll to position [0, 0]
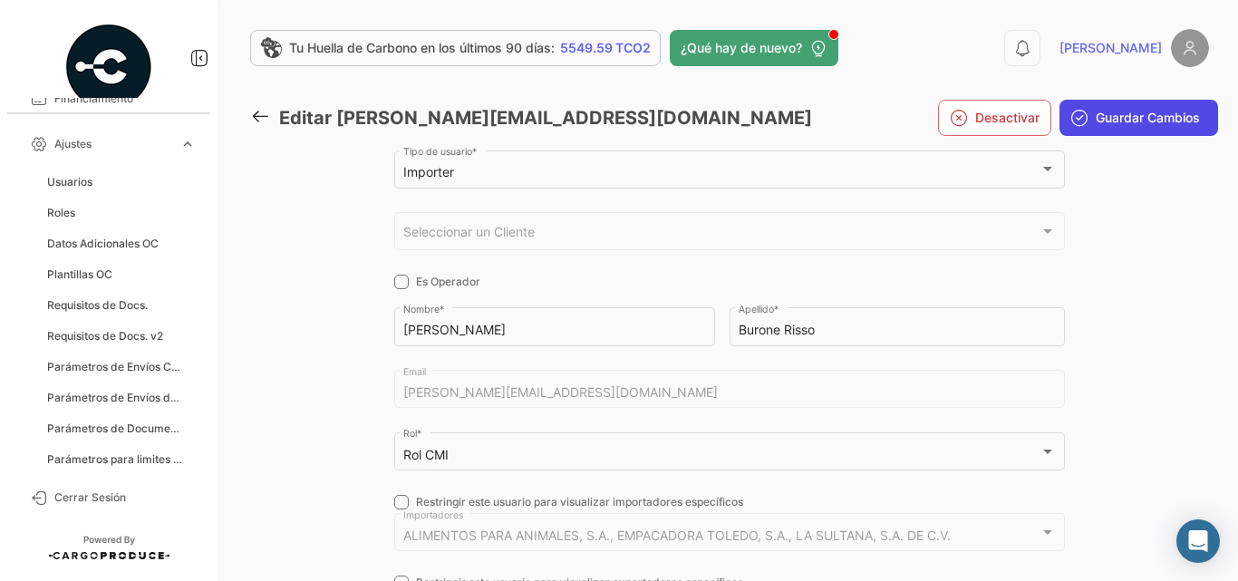
click at [1118, 112] on span "Guardar Cambios" at bounding box center [1147, 118] width 104 height 18
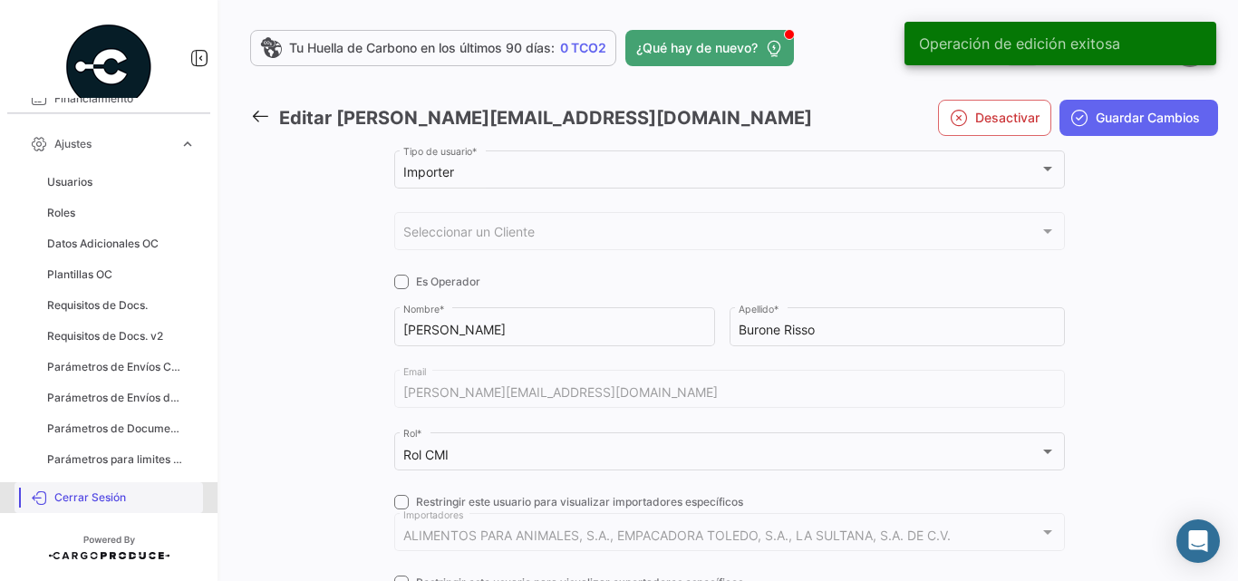
click at [85, 502] on span "Cerrar Sesión" at bounding box center [124, 497] width 141 height 16
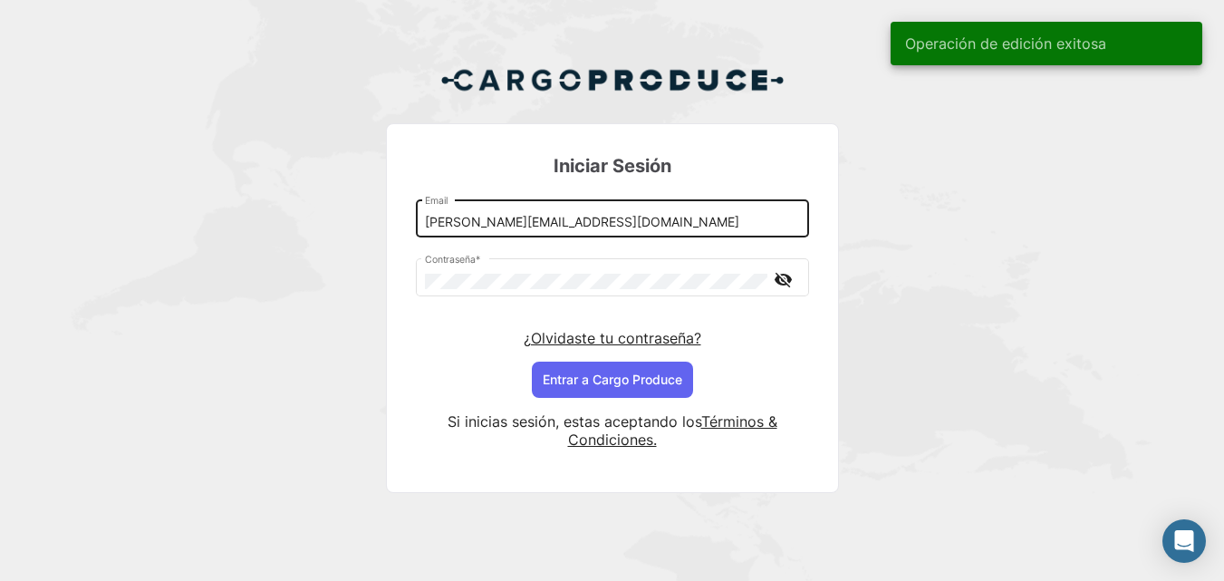
click at [477, 219] on input "[PERSON_NAME][EMAIL_ADDRESS][DOMAIN_NAME]" at bounding box center [612, 222] width 374 height 15
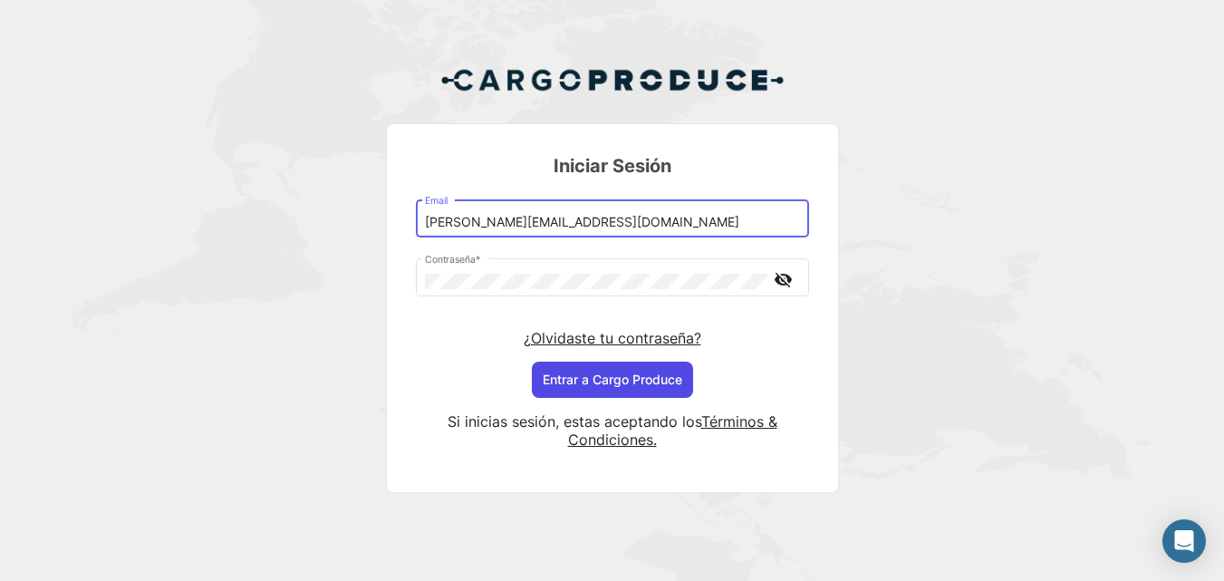
type input "[PERSON_NAME][EMAIL_ADDRESS][DOMAIN_NAME]"
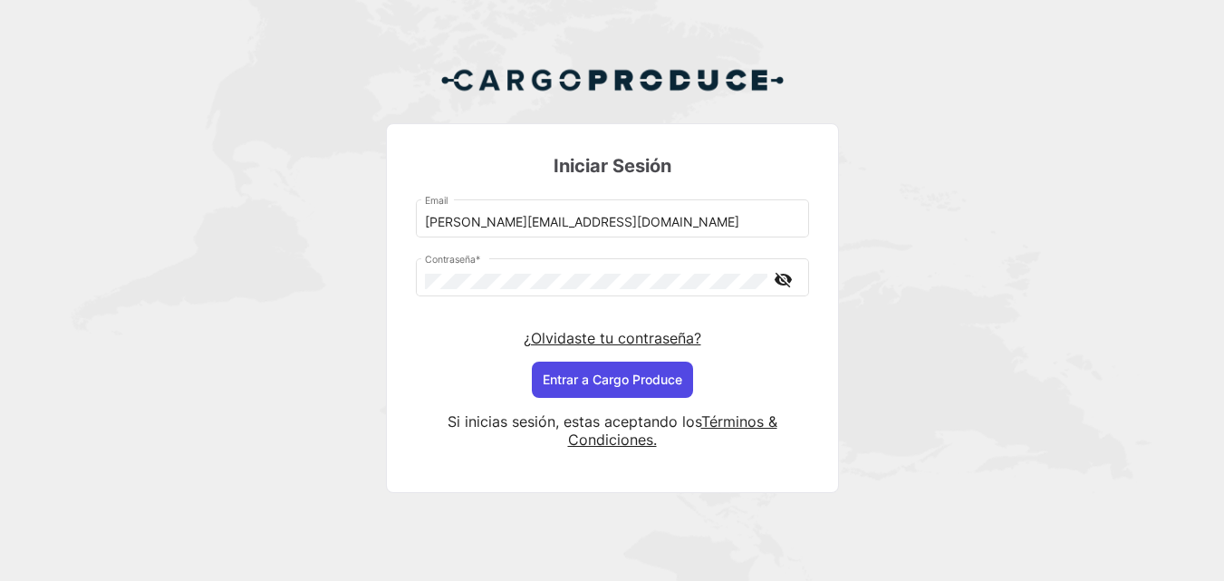
click at [611, 377] on button "Entrar a Cargo Produce" at bounding box center [612, 380] width 161 height 36
